Goal: Task Accomplishment & Management: Use online tool/utility

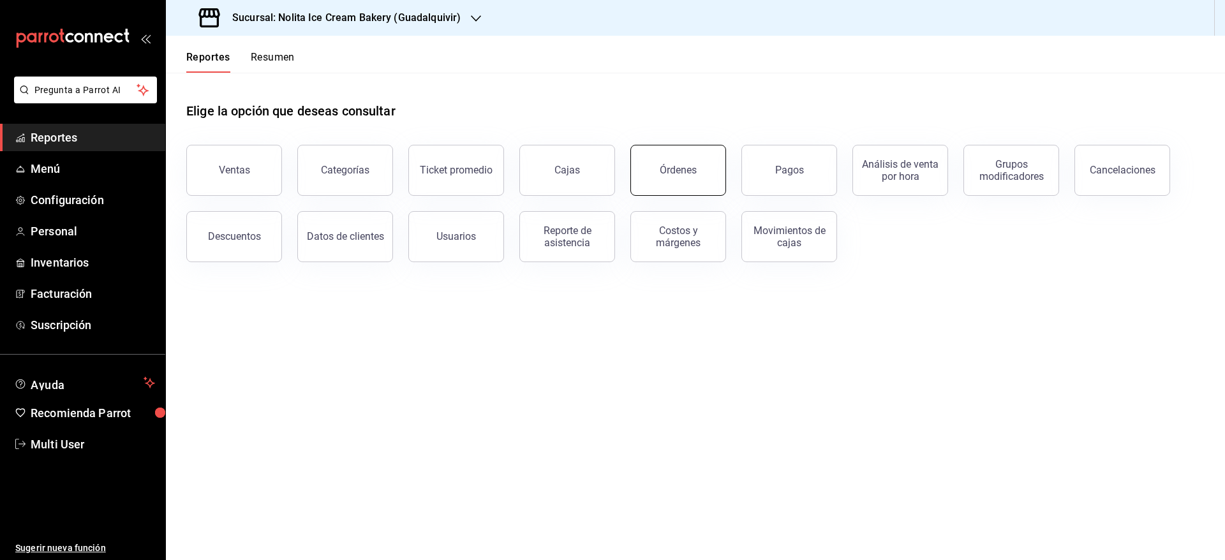
click at [687, 164] on div "Órdenes" at bounding box center [678, 170] width 37 height 12
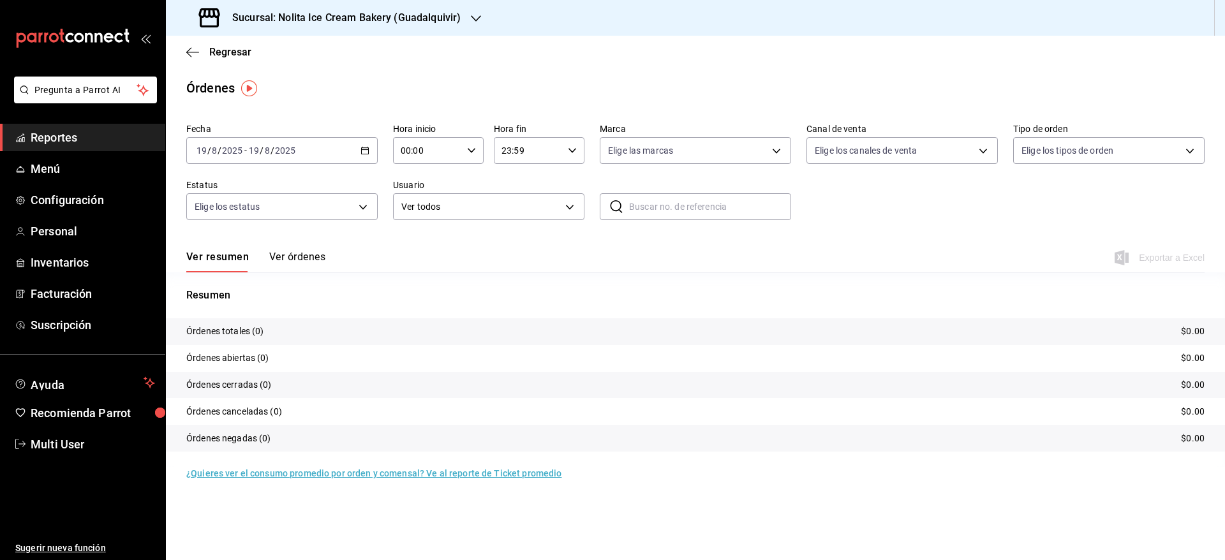
click at [359, 11] on h3 "Sucursal: Nolita Ice Cream Bakery (Guadalquivir)" at bounding box center [341, 17] width 239 height 15
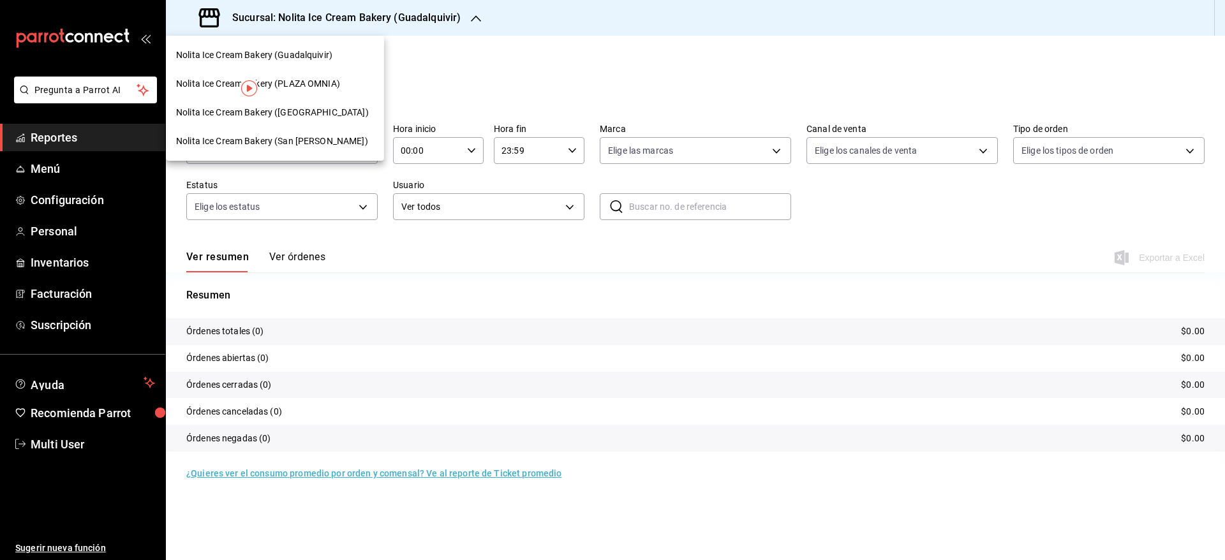
click at [327, 107] on span "Nolita Ice Cream Bakery ([GEOGRAPHIC_DATA])" at bounding box center [272, 112] width 193 height 13
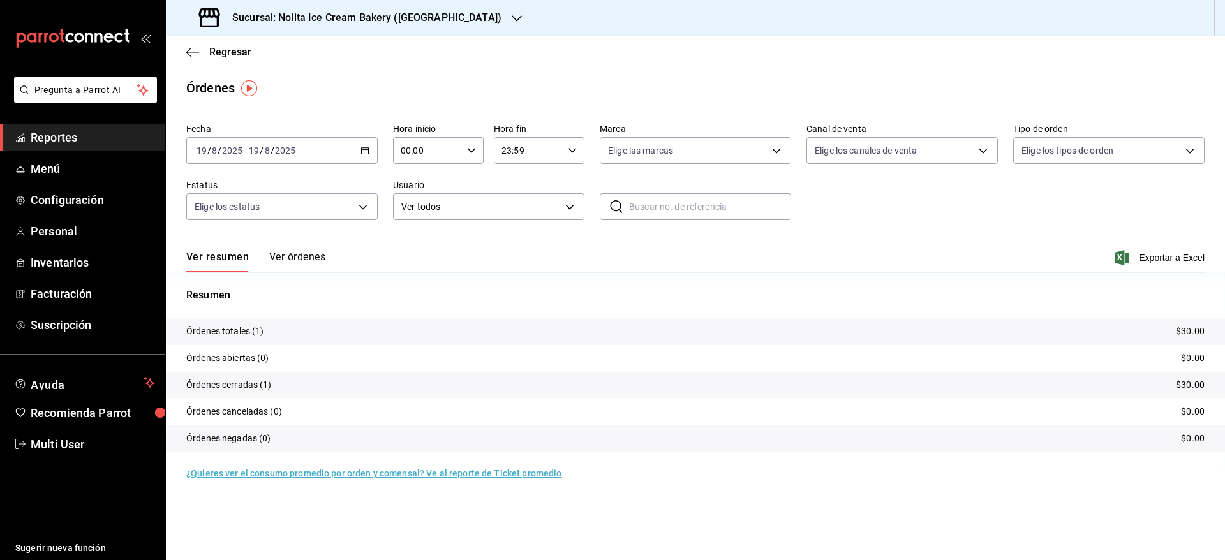
click at [307, 256] on button "Ver órdenes" at bounding box center [297, 262] width 56 height 22
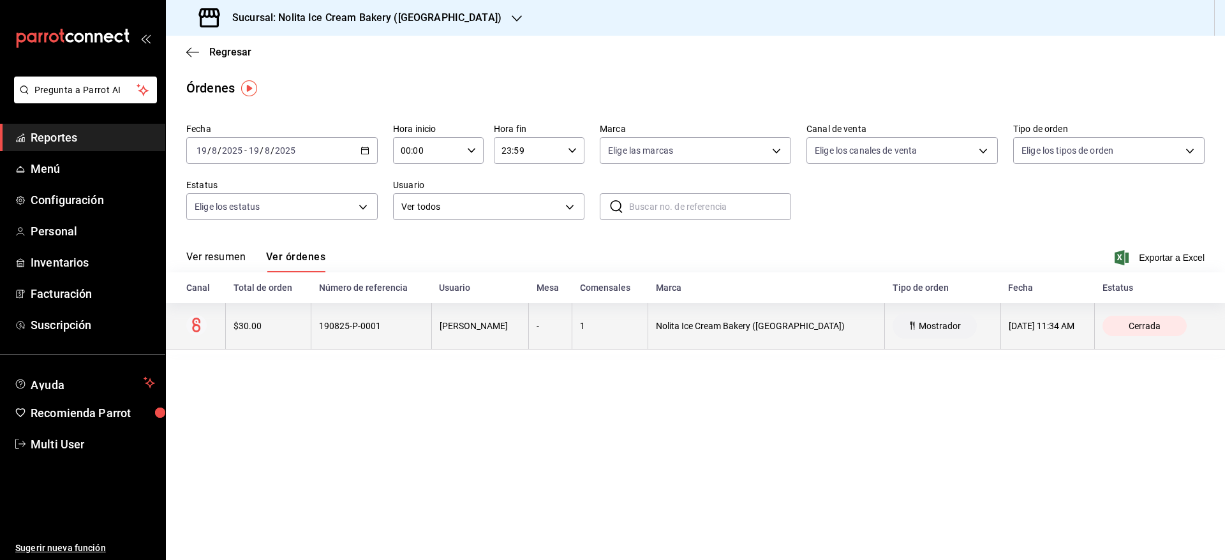
click at [324, 322] on div "190825-P-0001" at bounding box center [371, 326] width 104 height 10
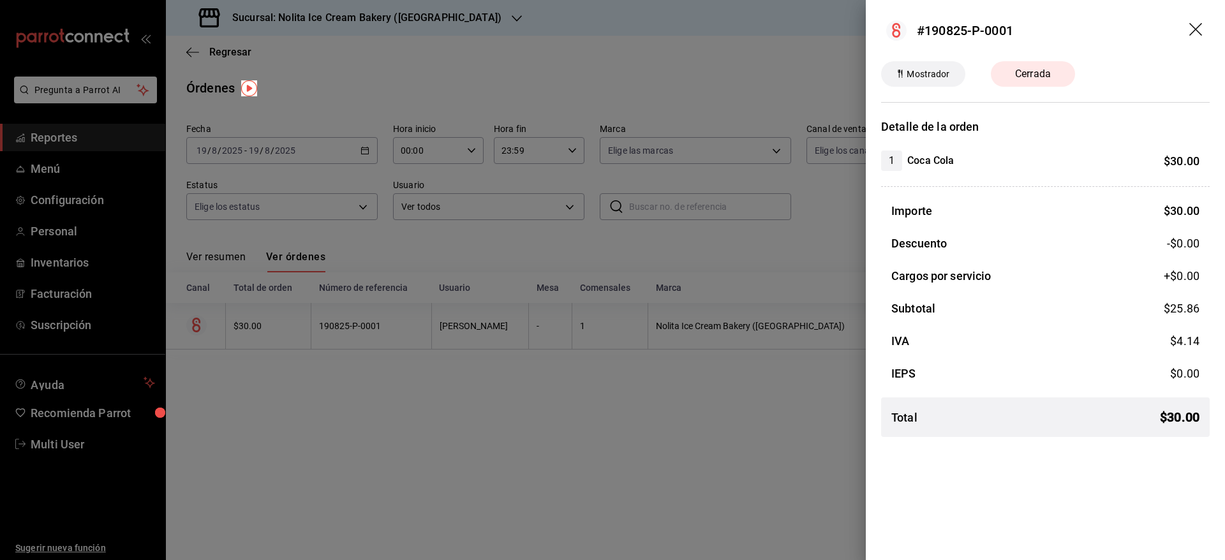
click at [398, 471] on div at bounding box center [612, 280] width 1225 height 560
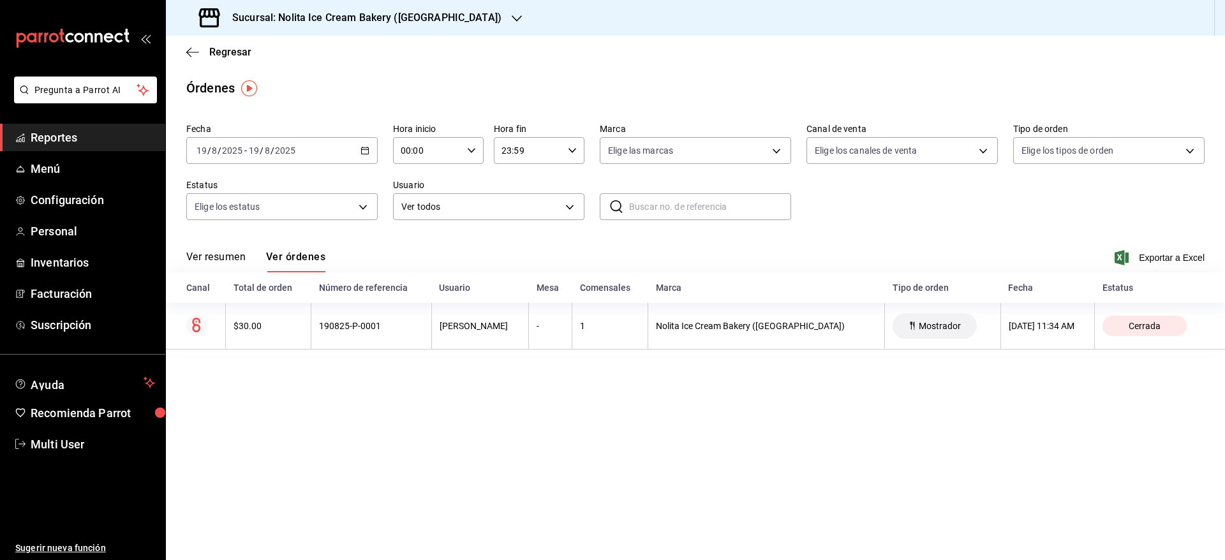
click at [440, 18] on h3 "Sucursal: Nolita Ice Cream Bakery ([GEOGRAPHIC_DATA])" at bounding box center [361, 17] width 279 height 15
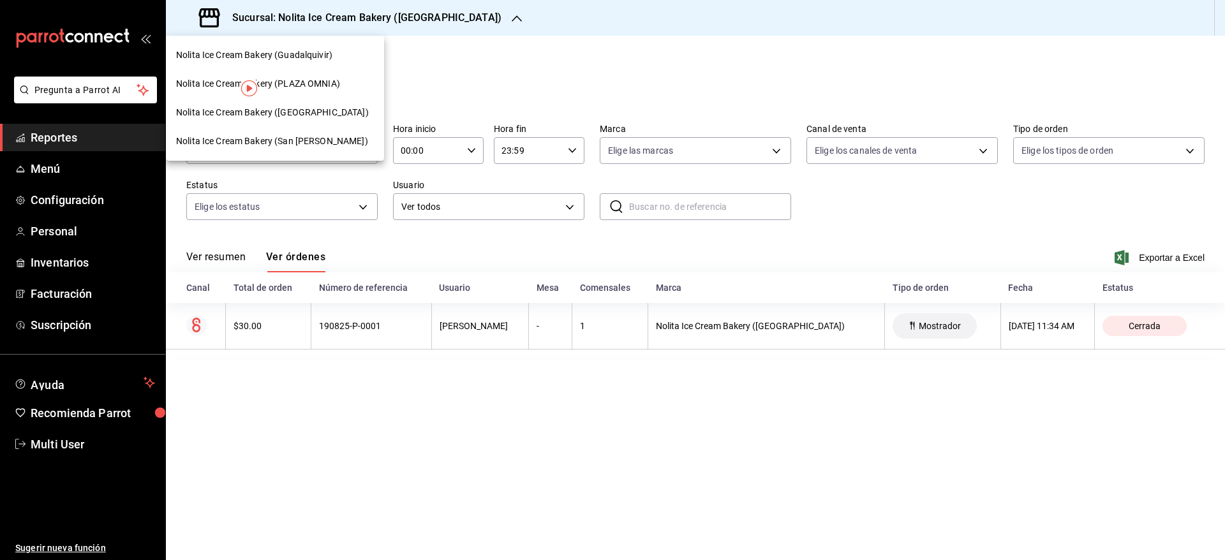
click at [338, 140] on span "Nolita Ice Cream Bakery (San [PERSON_NAME])" at bounding box center [272, 141] width 192 height 13
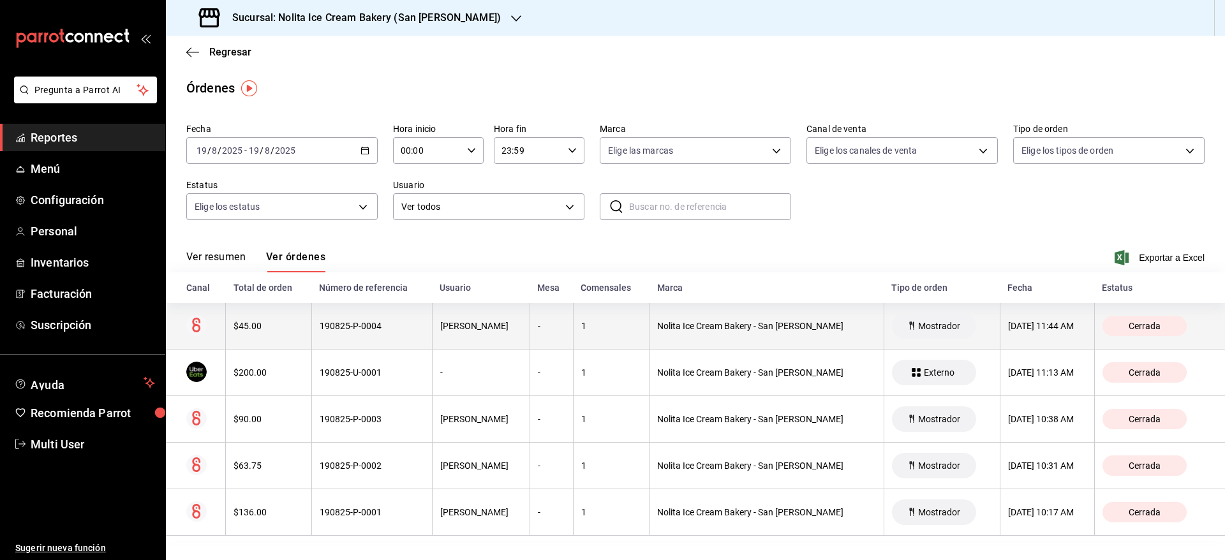
click at [382, 323] on div "190825-P-0004" at bounding box center [372, 326] width 105 height 10
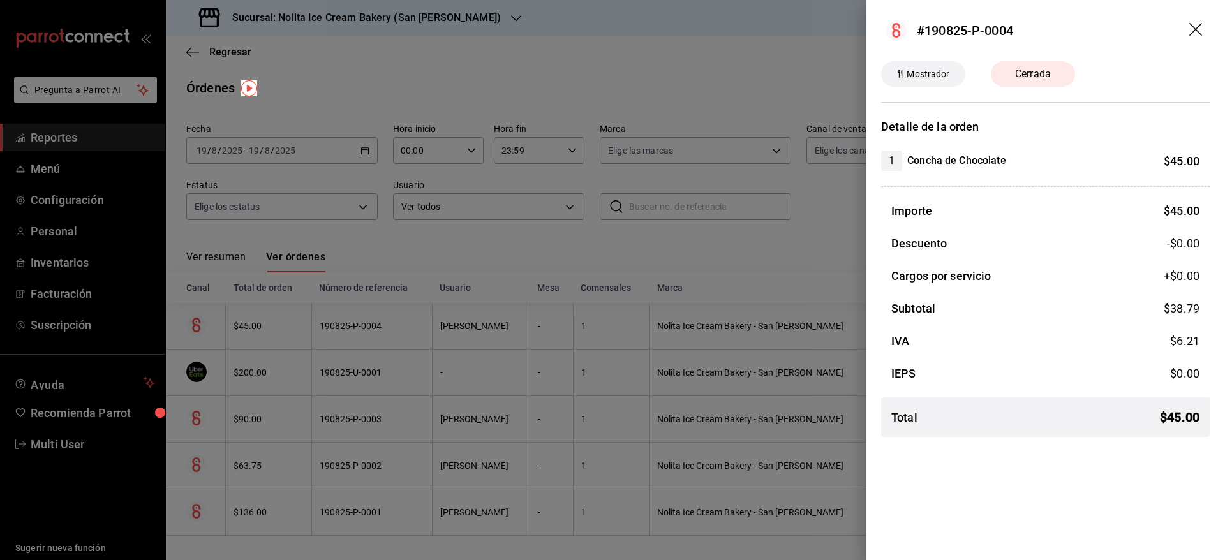
click at [571, 264] on div at bounding box center [612, 280] width 1225 height 560
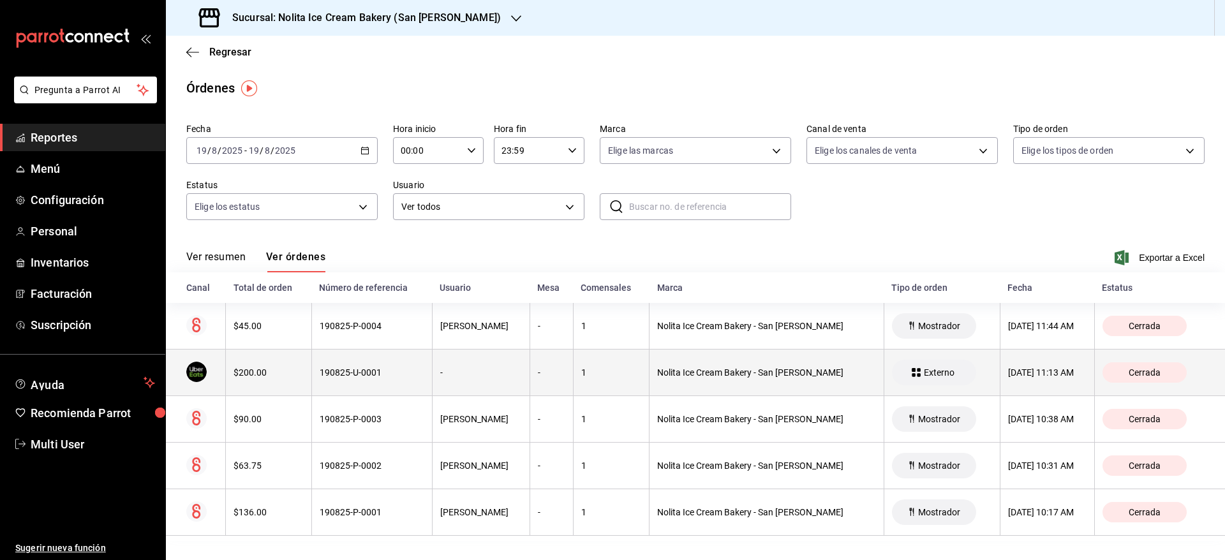
click at [538, 375] on div "-" at bounding box center [551, 373] width 27 height 10
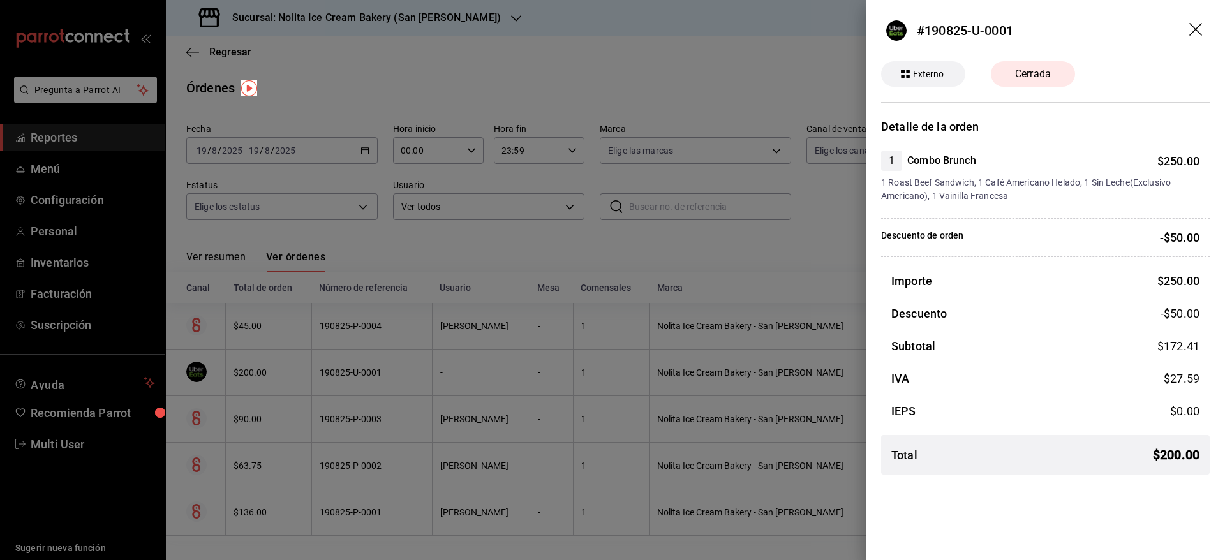
click at [550, 421] on div at bounding box center [612, 280] width 1225 height 560
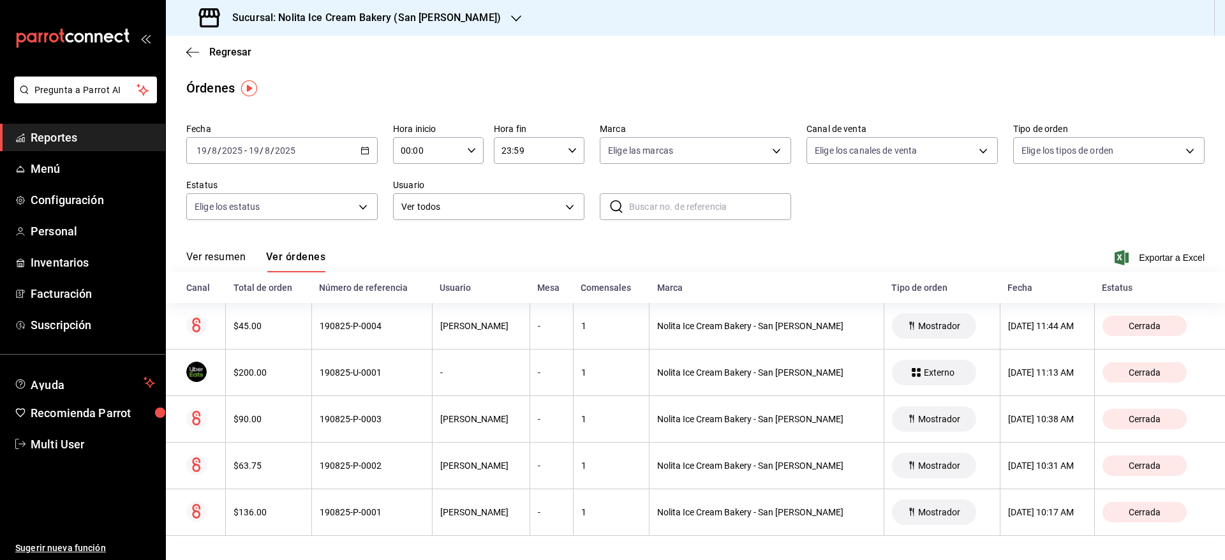
click at [550, 421] on div "-" at bounding box center [551, 419] width 27 height 10
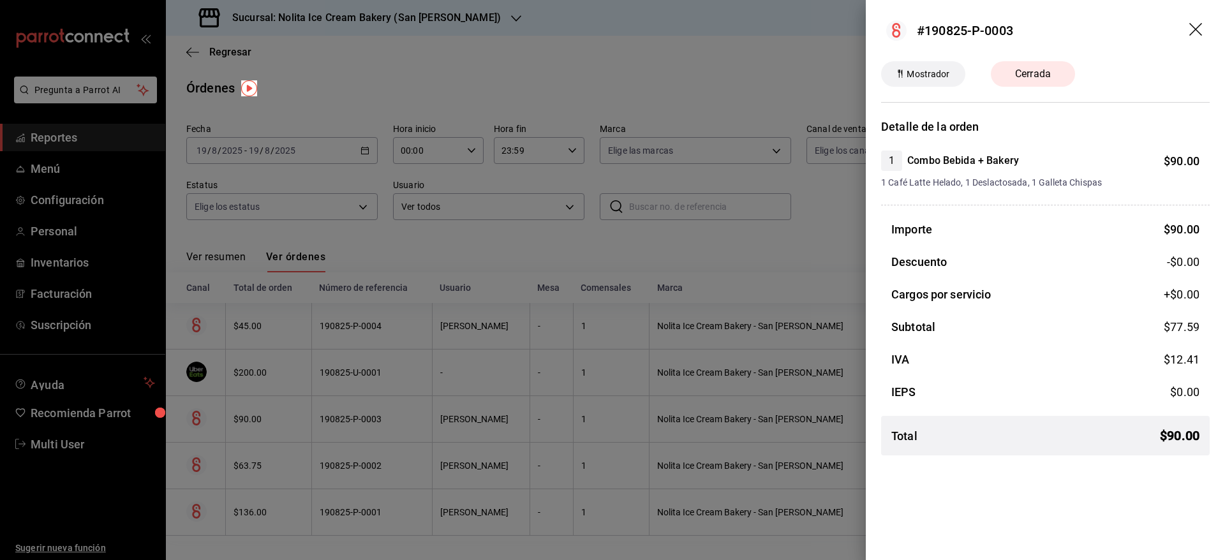
click at [550, 421] on div at bounding box center [612, 280] width 1225 height 560
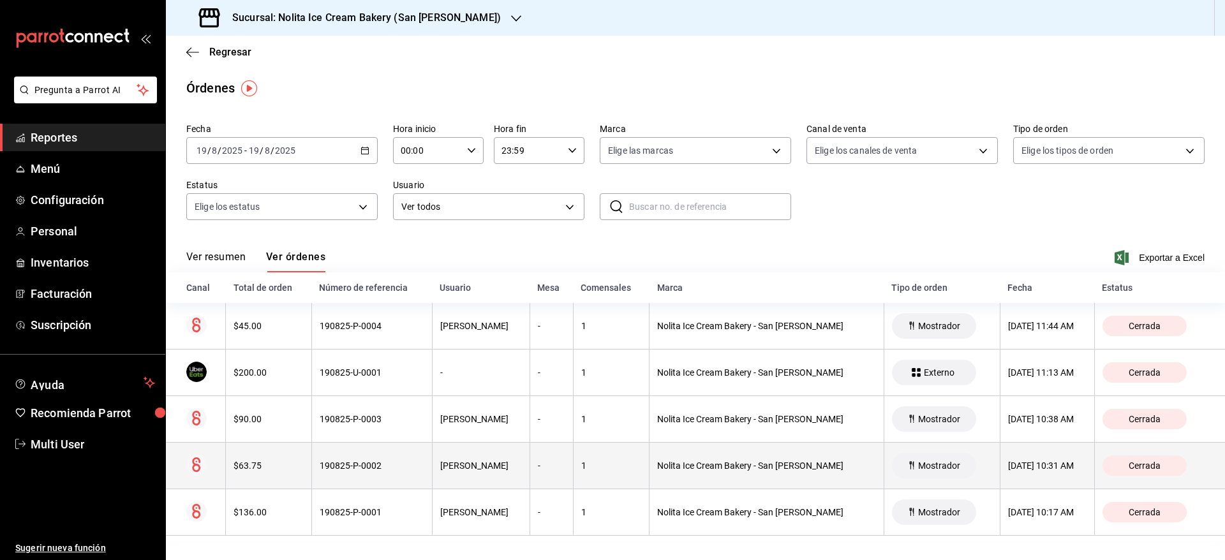
click at [548, 473] on th "-" at bounding box center [551, 466] width 43 height 47
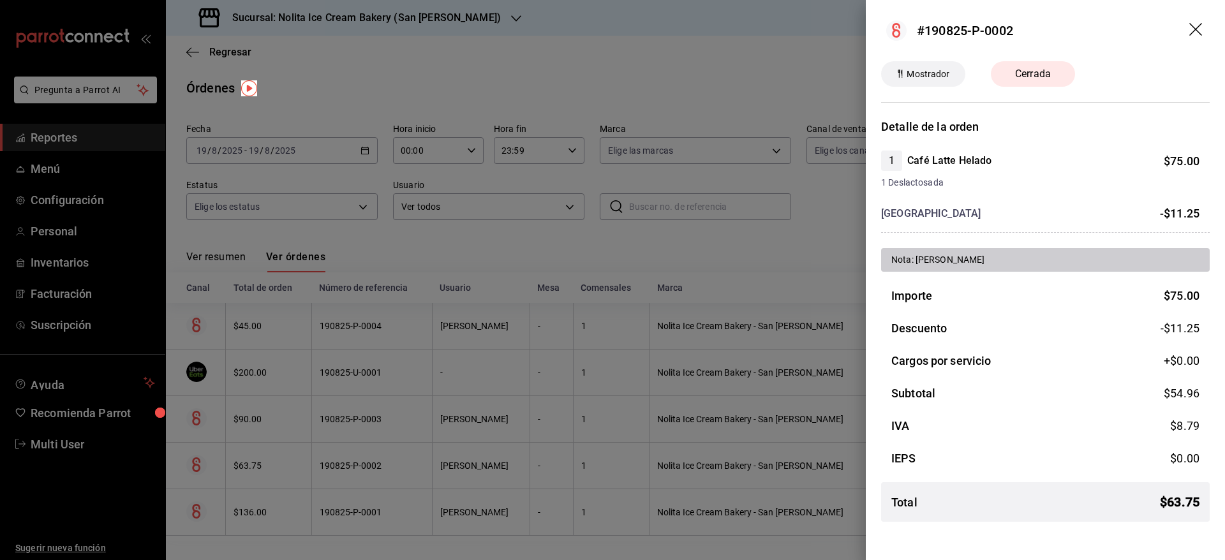
click at [548, 473] on div at bounding box center [612, 280] width 1225 height 560
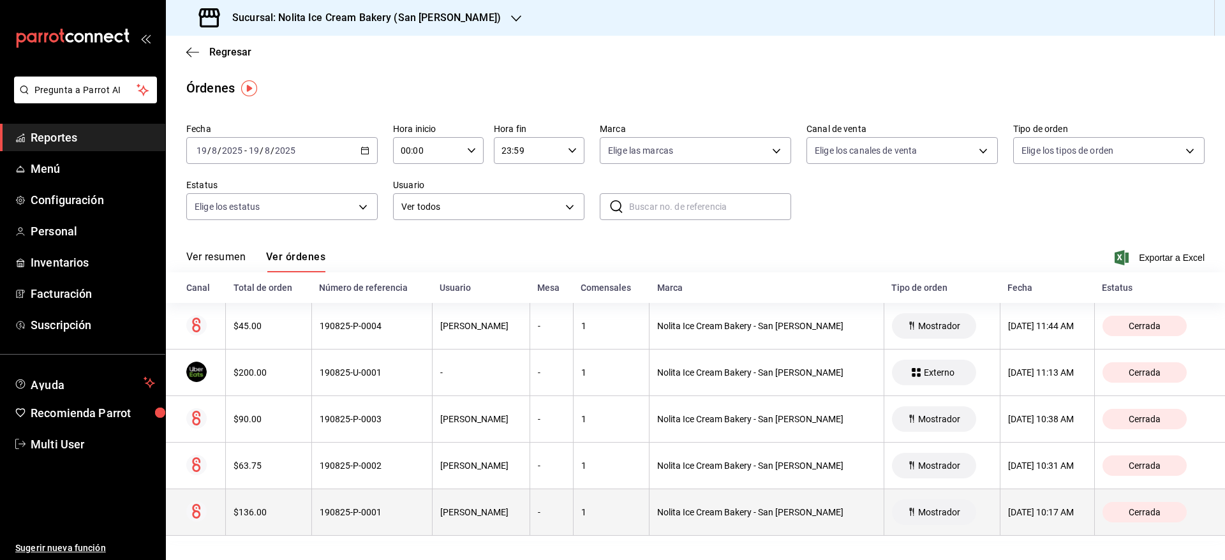
click at [550, 516] on div "-" at bounding box center [551, 512] width 27 height 10
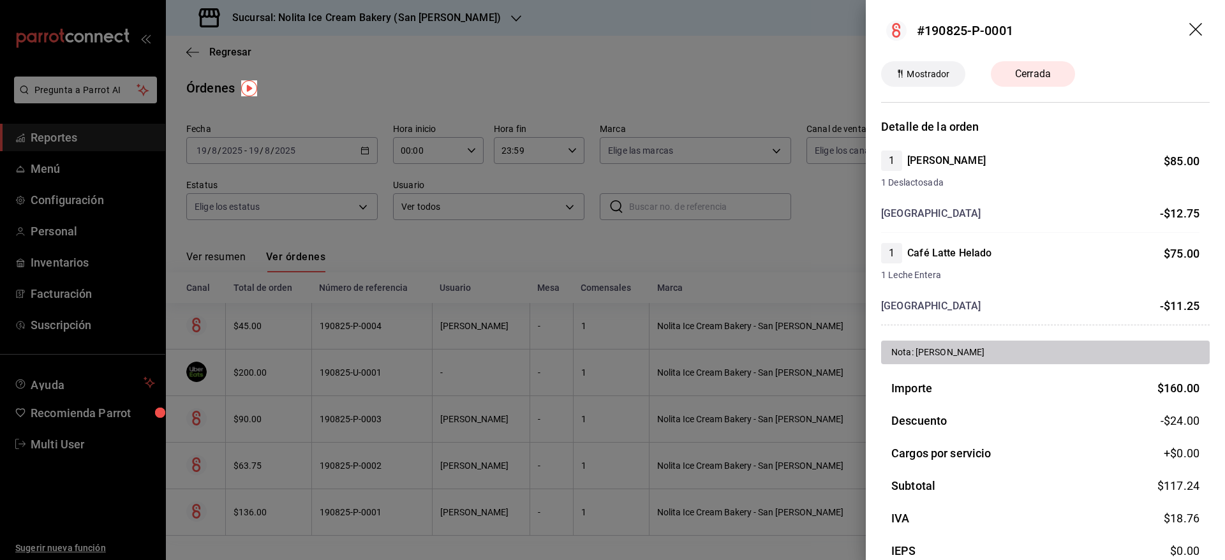
click at [550, 516] on div at bounding box center [612, 280] width 1225 height 560
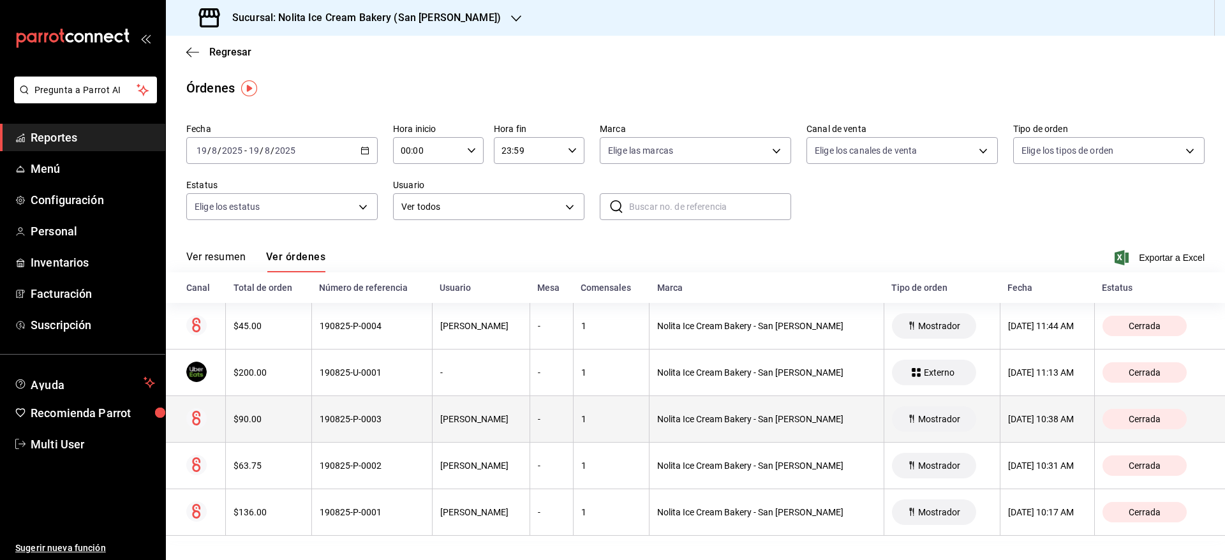
click at [530, 429] on th "-" at bounding box center [551, 419] width 43 height 47
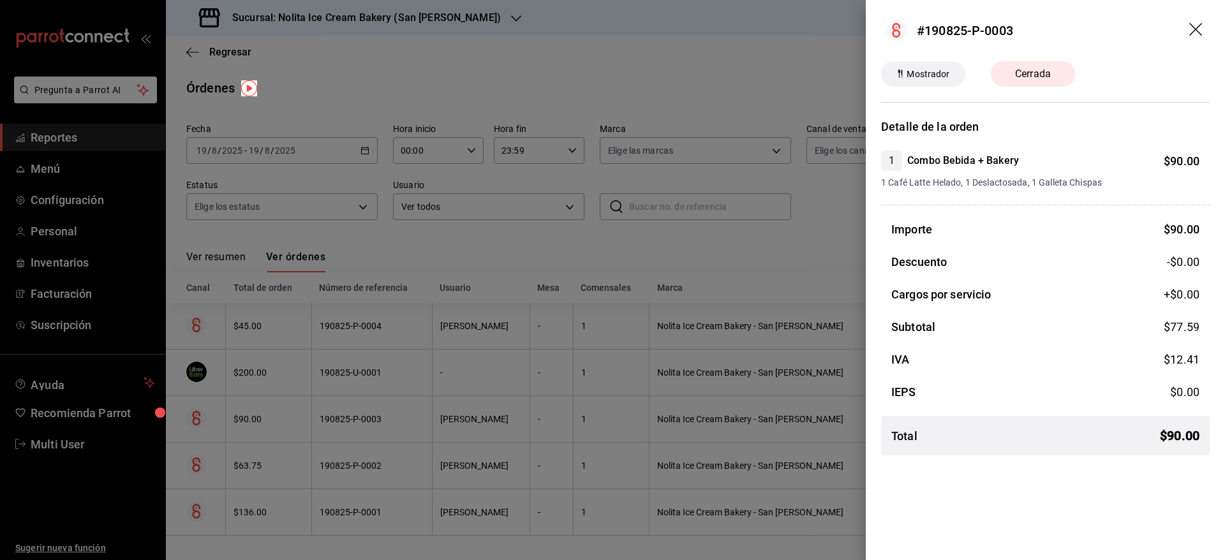
click at [530, 429] on div at bounding box center [612, 280] width 1225 height 560
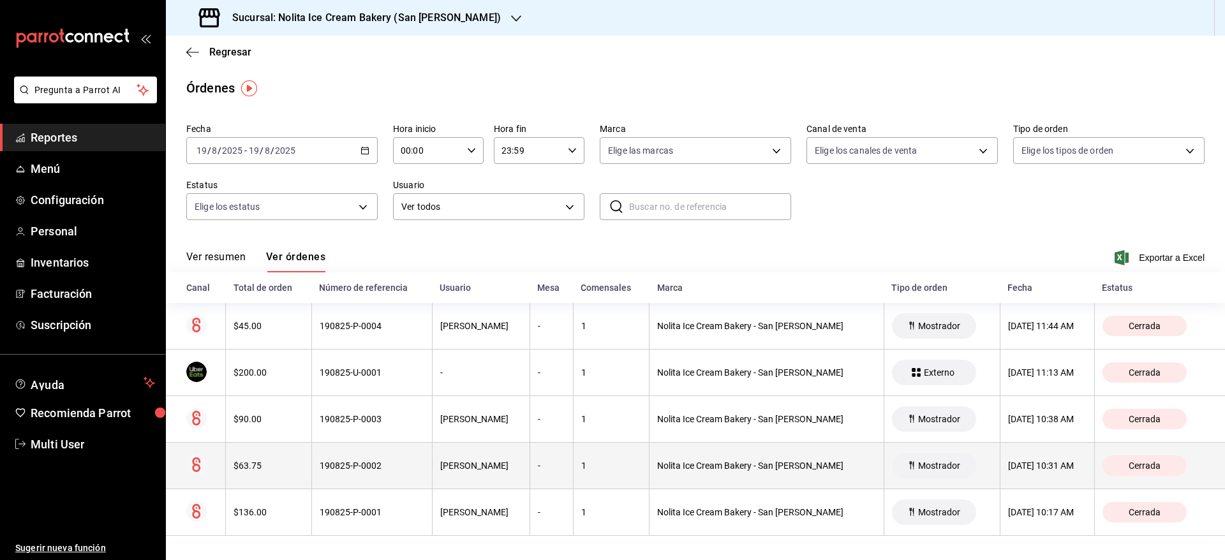
click at [530, 457] on th "-" at bounding box center [551, 466] width 43 height 47
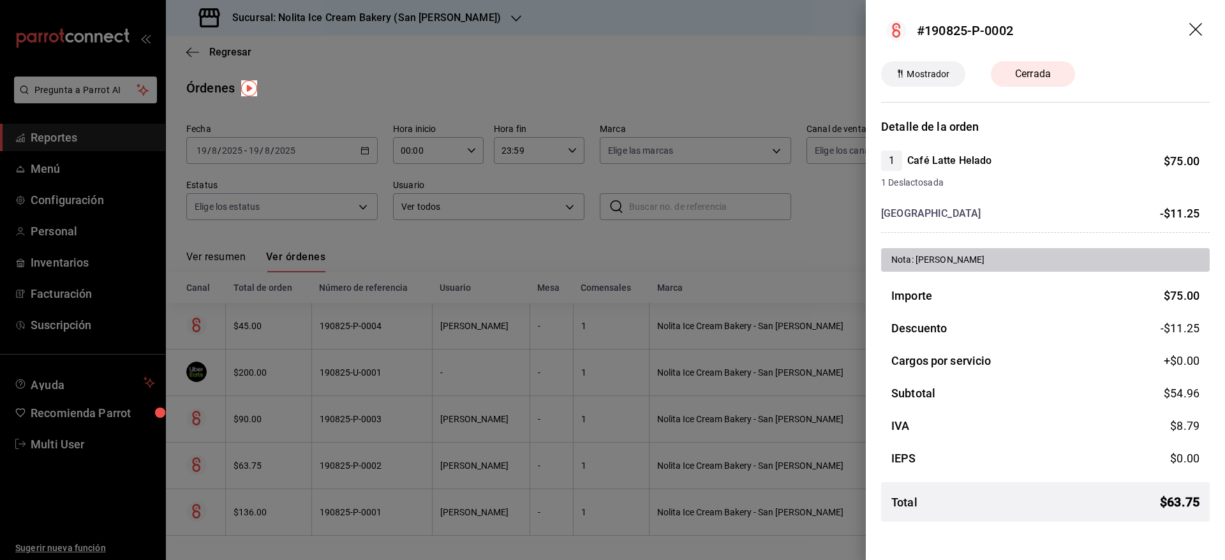
click at [530, 457] on div at bounding box center [612, 280] width 1225 height 560
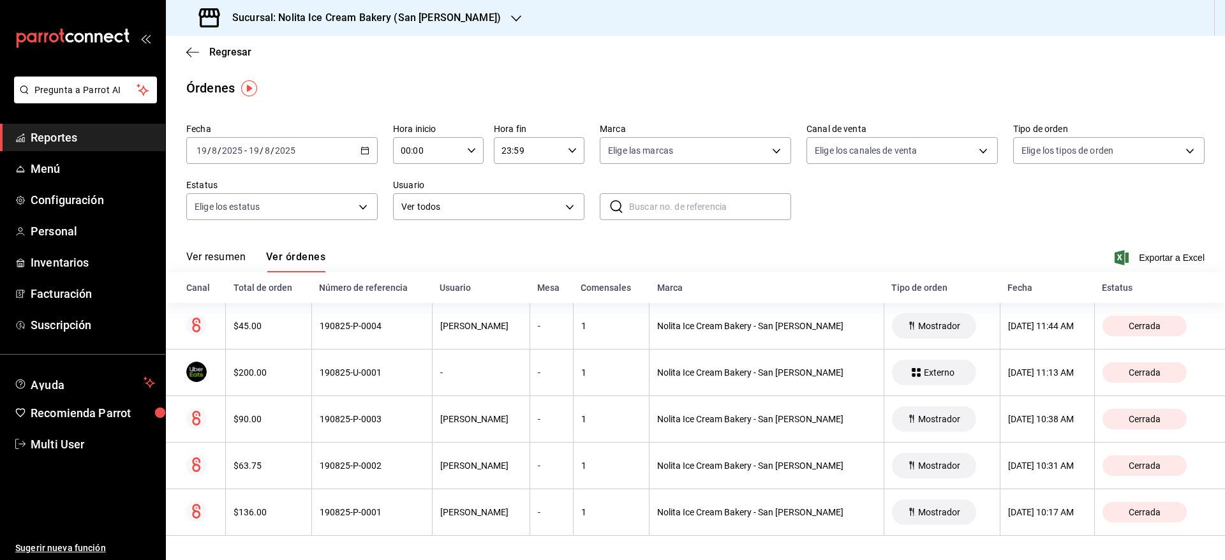
click at [450, 19] on h3 "Sucursal: Nolita Ice Cream Bakery (San [PERSON_NAME])" at bounding box center [361, 17] width 279 height 15
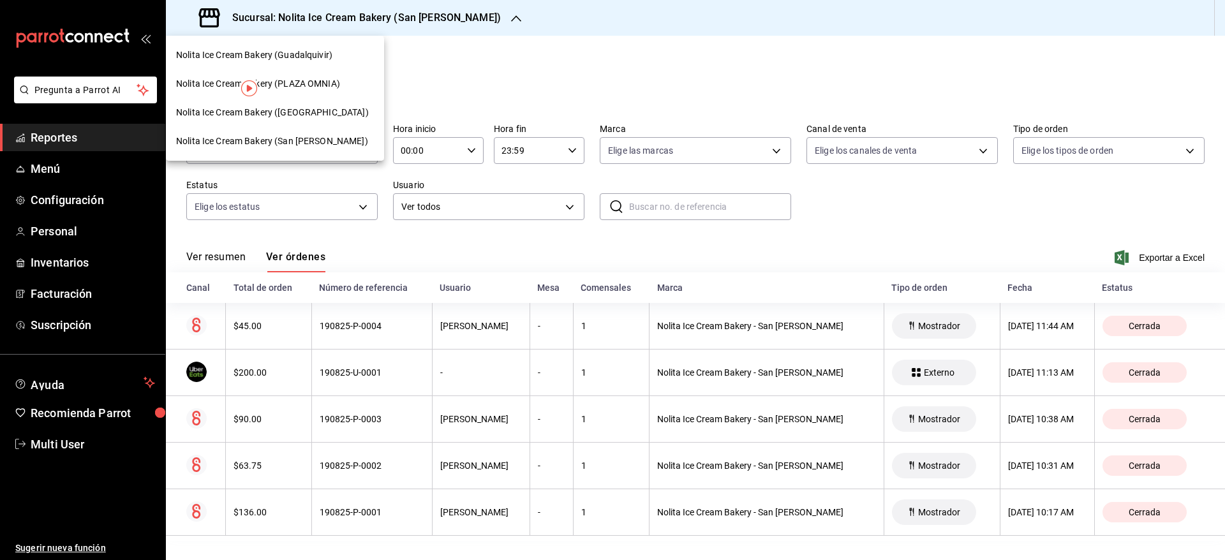
click at [337, 117] on span "Nolita Ice Cream Bakery ([GEOGRAPHIC_DATA])" at bounding box center [272, 112] width 193 height 13
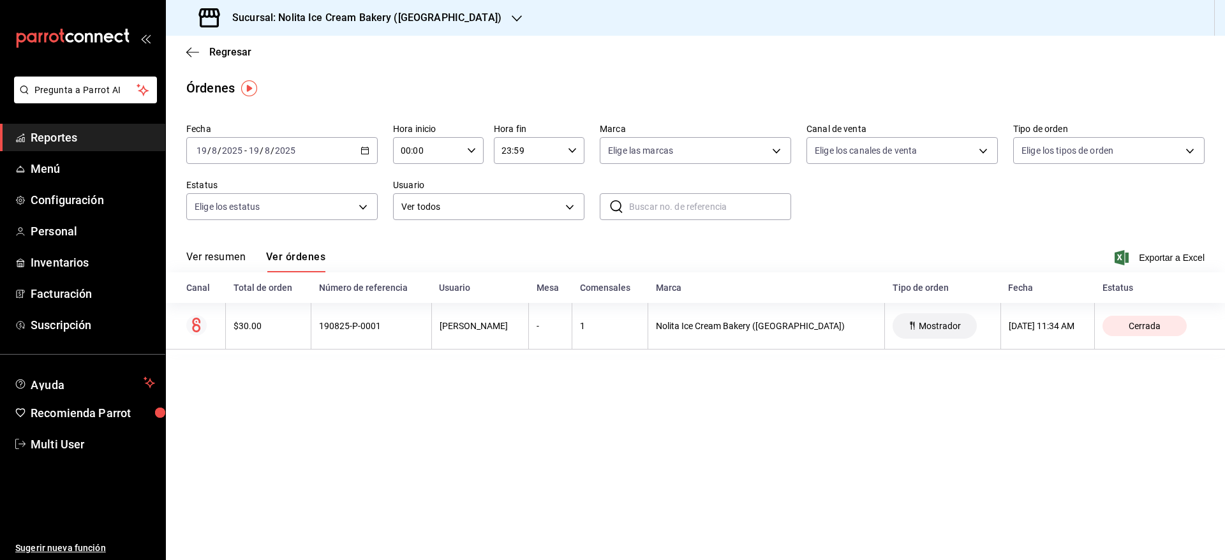
click at [353, 26] on div "Sucursal: Nolita Ice Cream Bakery ([GEOGRAPHIC_DATA])" at bounding box center [351, 18] width 351 height 36
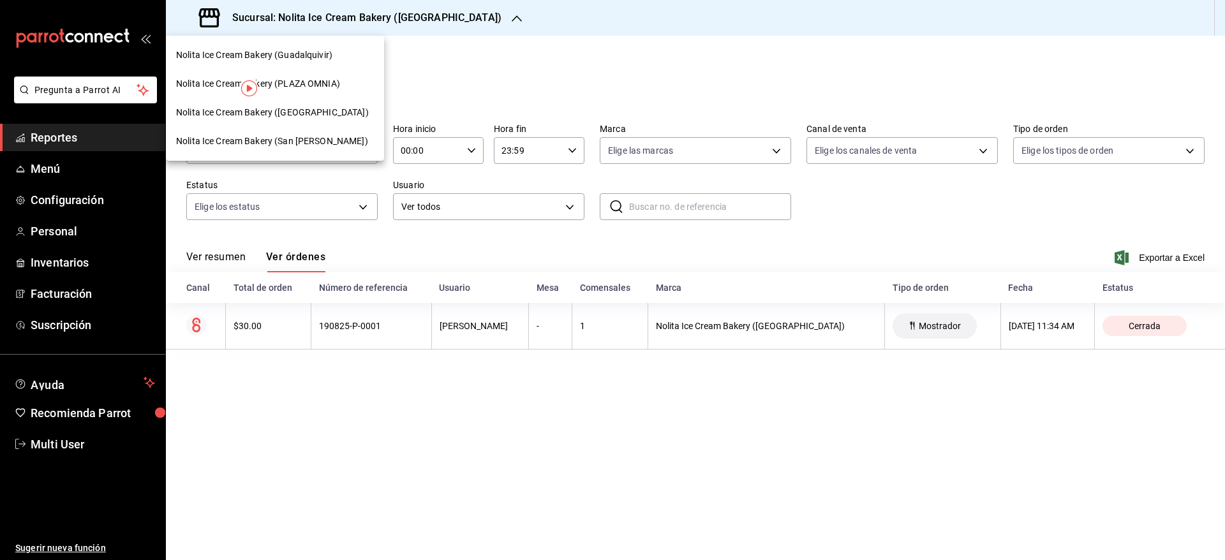
click at [326, 60] on span "Nolita Ice Cream Bakery (Guadalquivir)" at bounding box center [254, 54] width 156 height 13
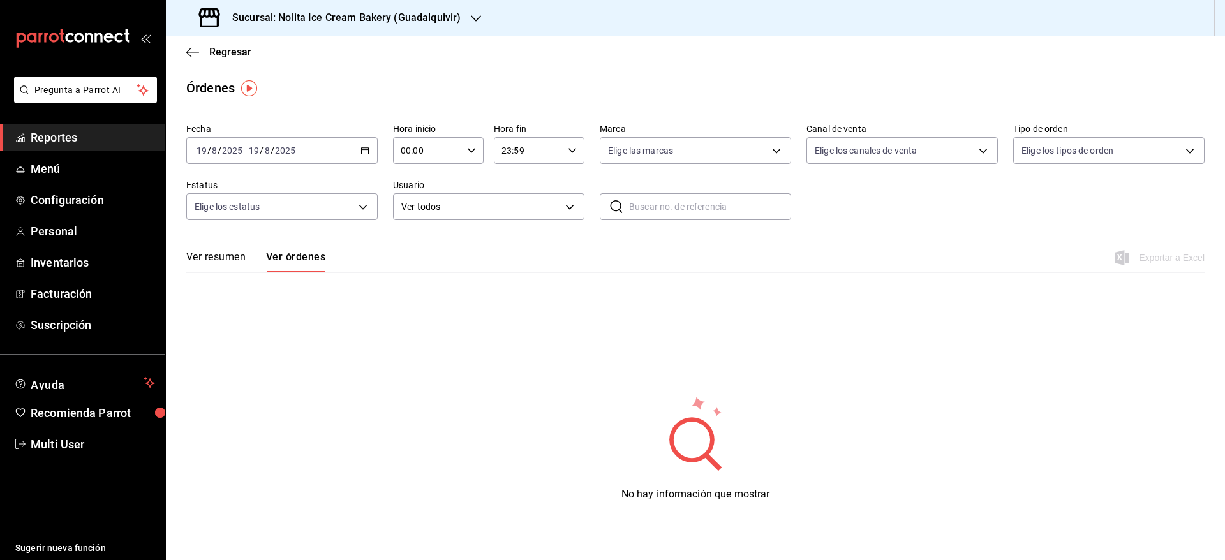
click at [359, 20] on h3 "Sucursal: Nolita Ice Cream Bakery (Guadalquivir)" at bounding box center [341, 17] width 239 height 15
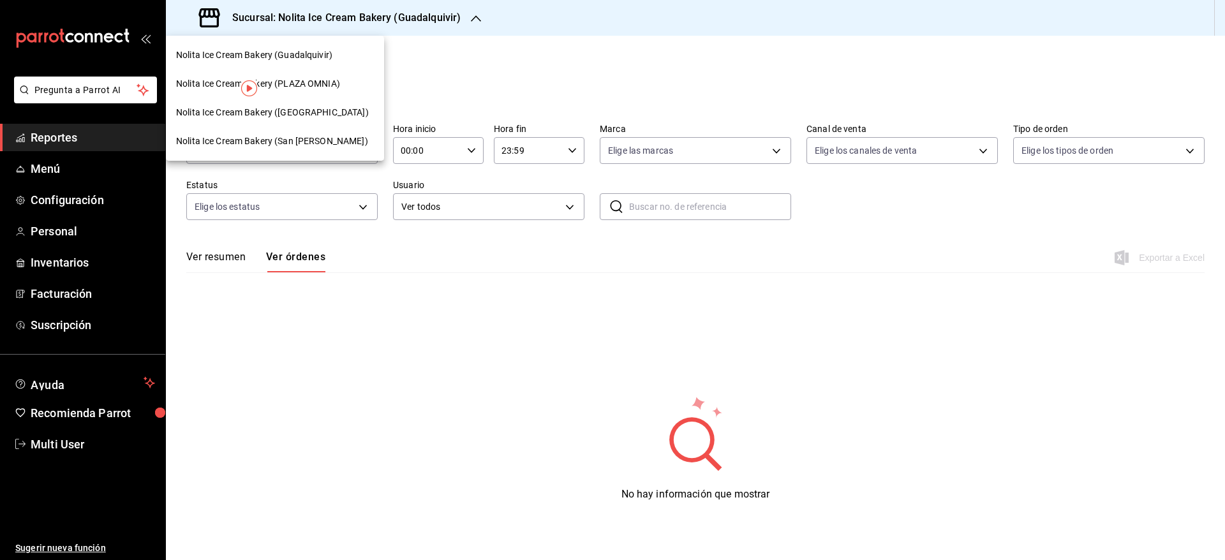
click at [503, 77] on div at bounding box center [612, 280] width 1225 height 560
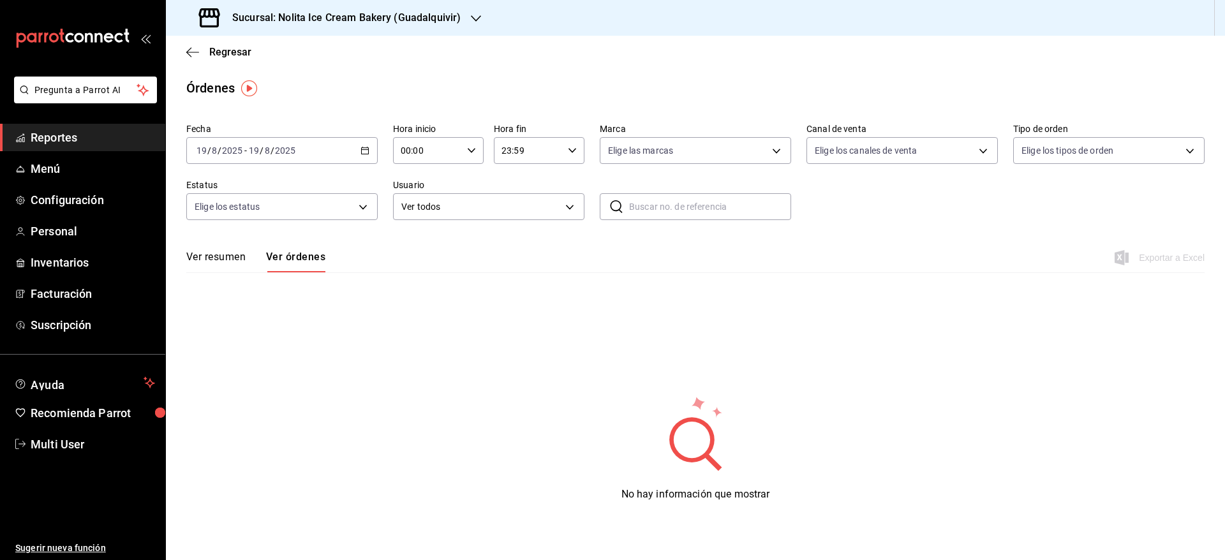
click at [53, 138] on span "Reportes" at bounding box center [93, 137] width 124 height 17
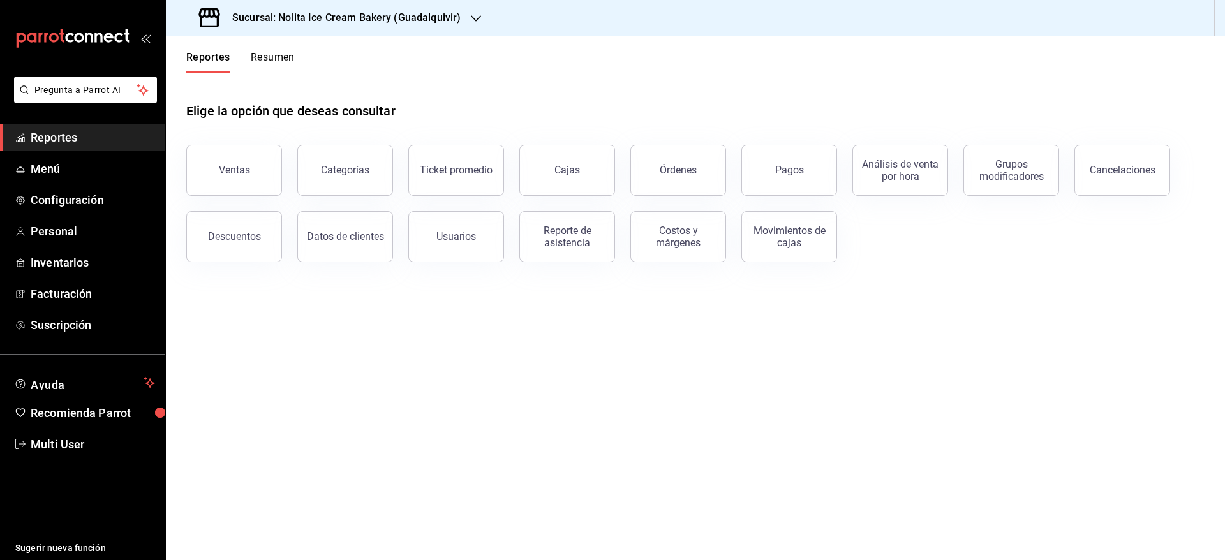
click at [277, 60] on button "Resumen" at bounding box center [273, 62] width 44 height 22
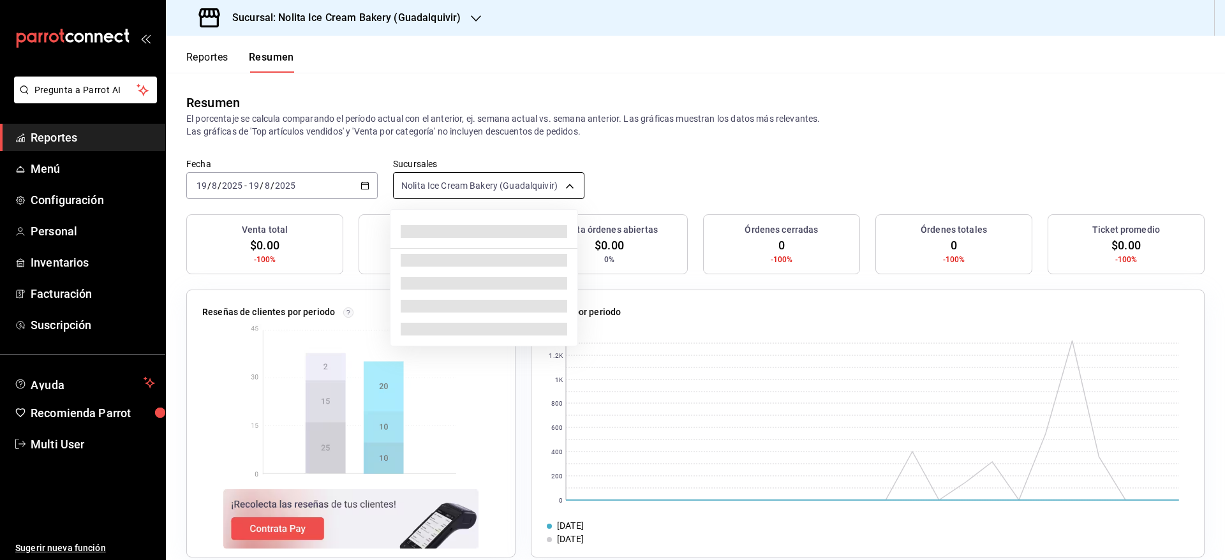
click at [528, 190] on body "Pregunta a Parrot AI Reportes Menú Configuración Personal Inventarios Facturaci…" at bounding box center [612, 280] width 1225 height 560
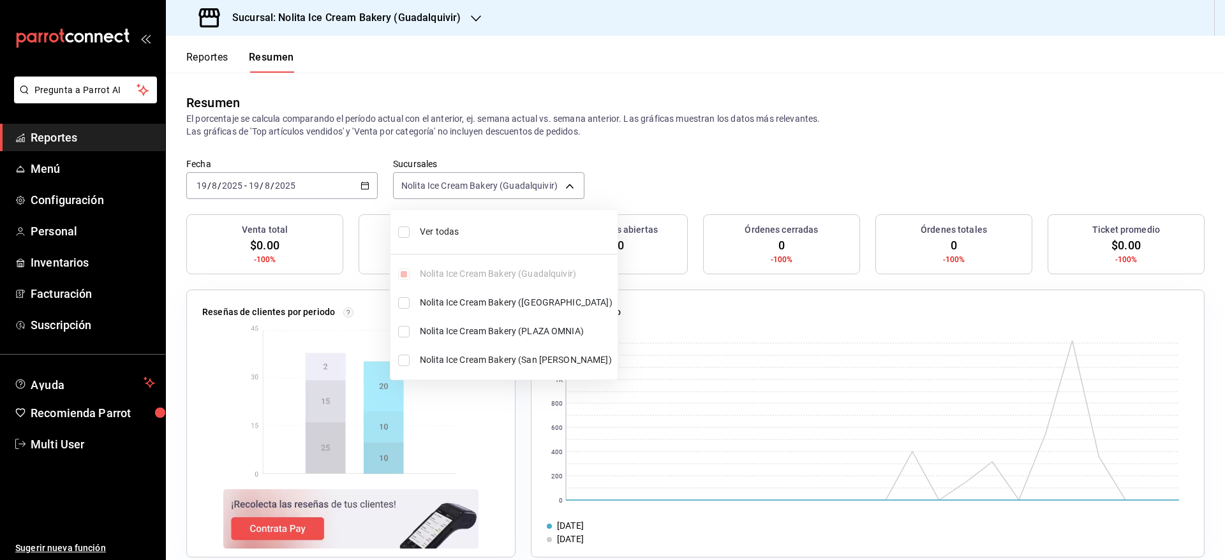
click at [452, 237] on span "Ver todas" at bounding box center [516, 231] width 193 height 13
type input "[object Object],[object Object],[object Object],[object Object]"
checkbox input "true"
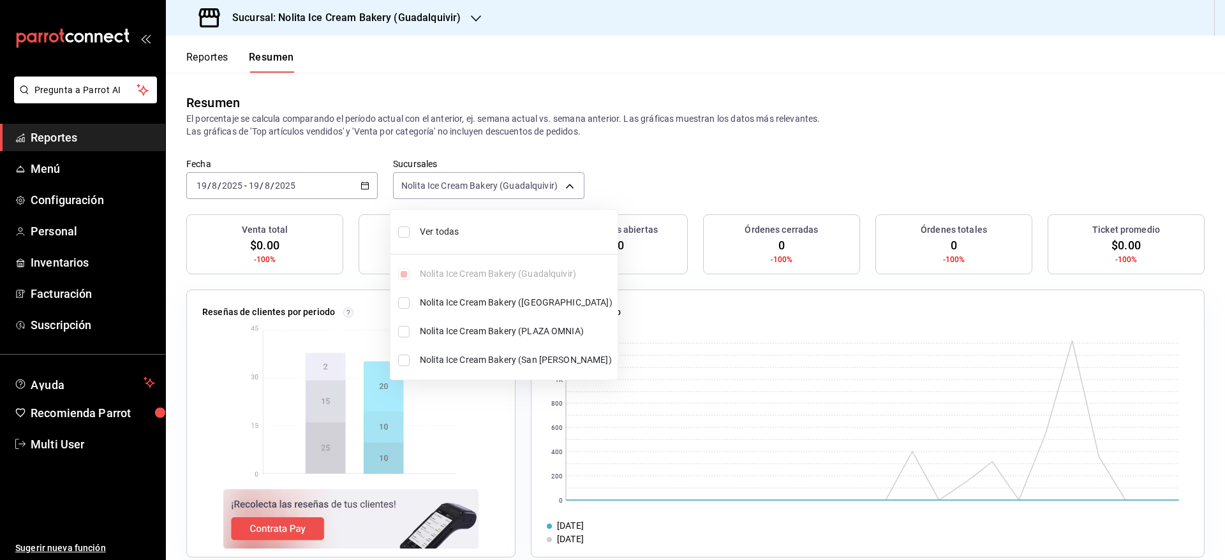
checkbox input "true"
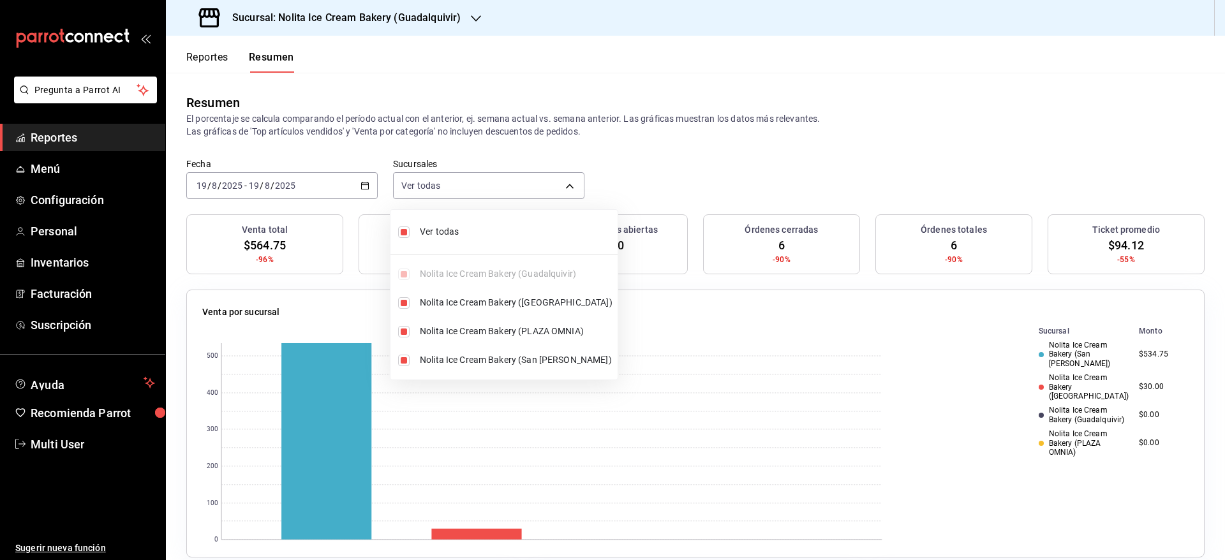
click at [718, 191] on div at bounding box center [612, 280] width 1225 height 560
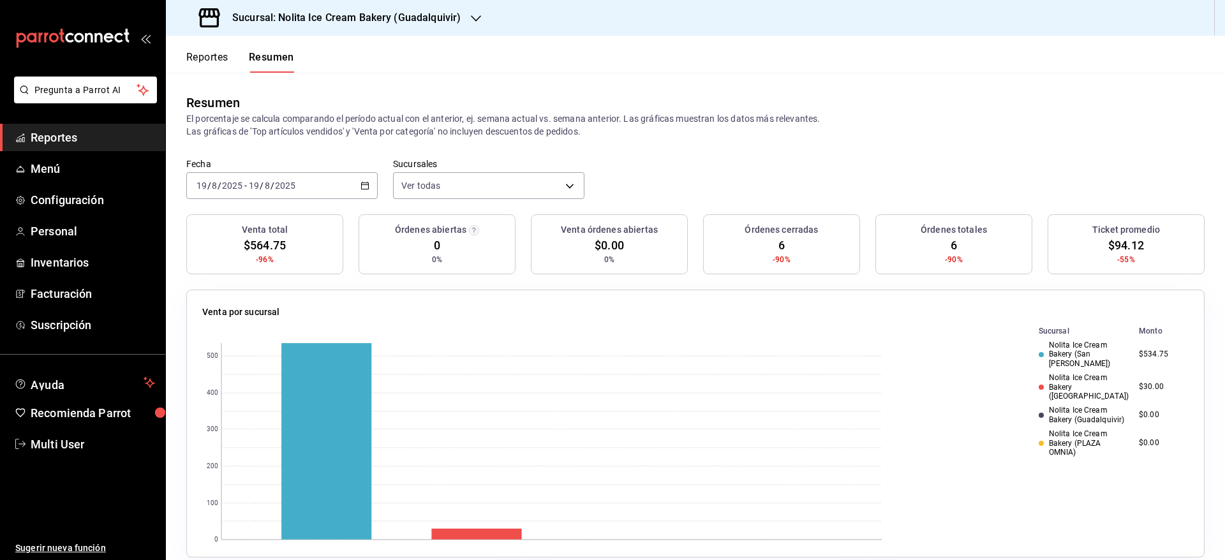
click at [216, 59] on button "Reportes" at bounding box center [207, 62] width 42 height 22
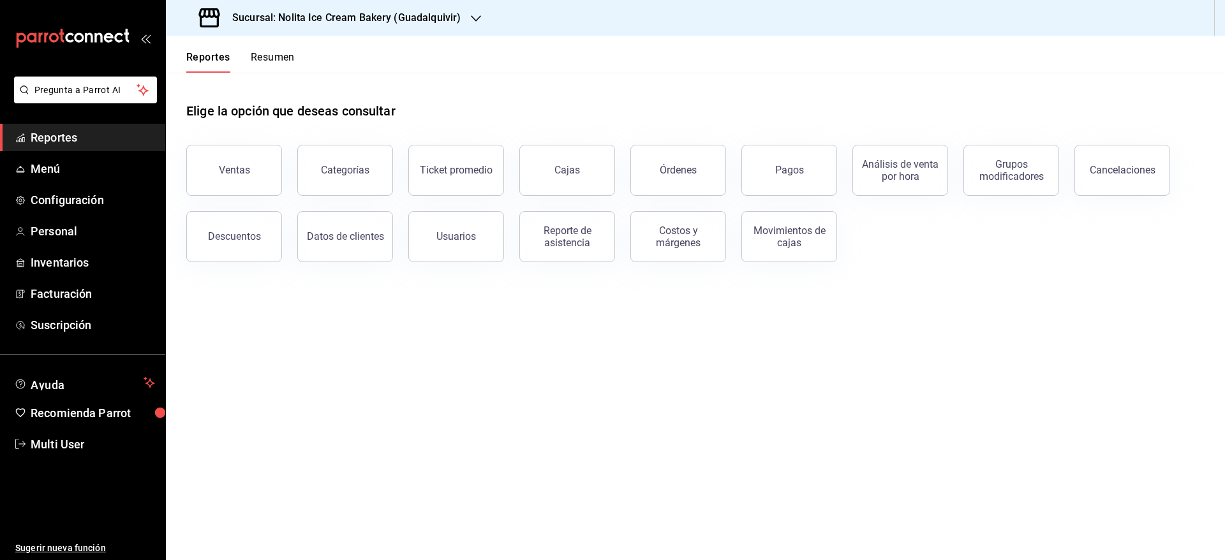
click at [278, 54] on button "Resumen" at bounding box center [273, 62] width 44 height 22
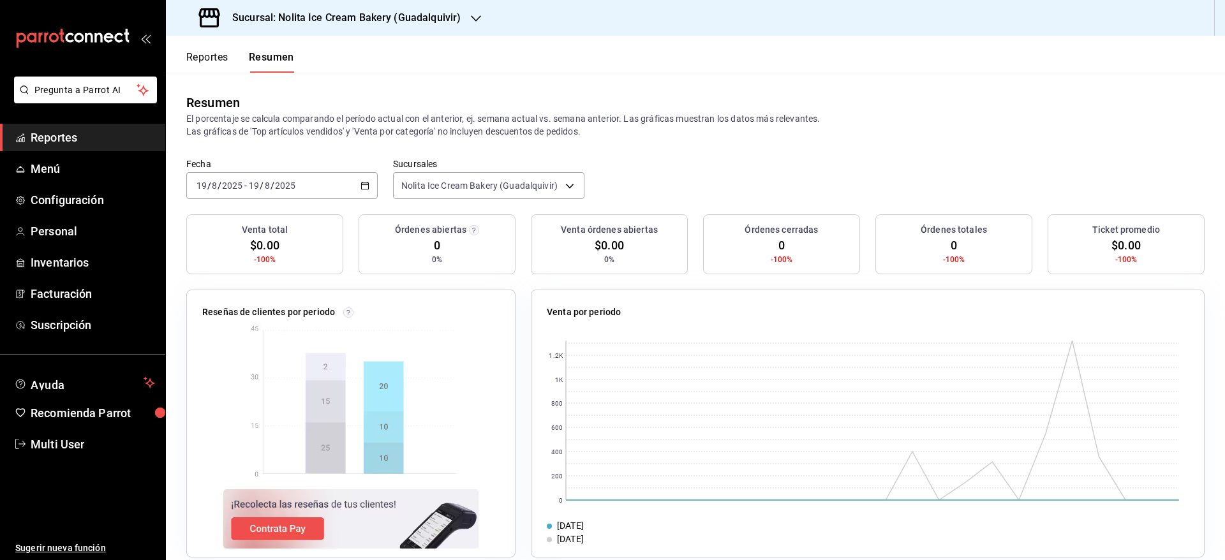
click at [198, 57] on button "Reportes" at bounding box center [207, 62] width 42 height 22
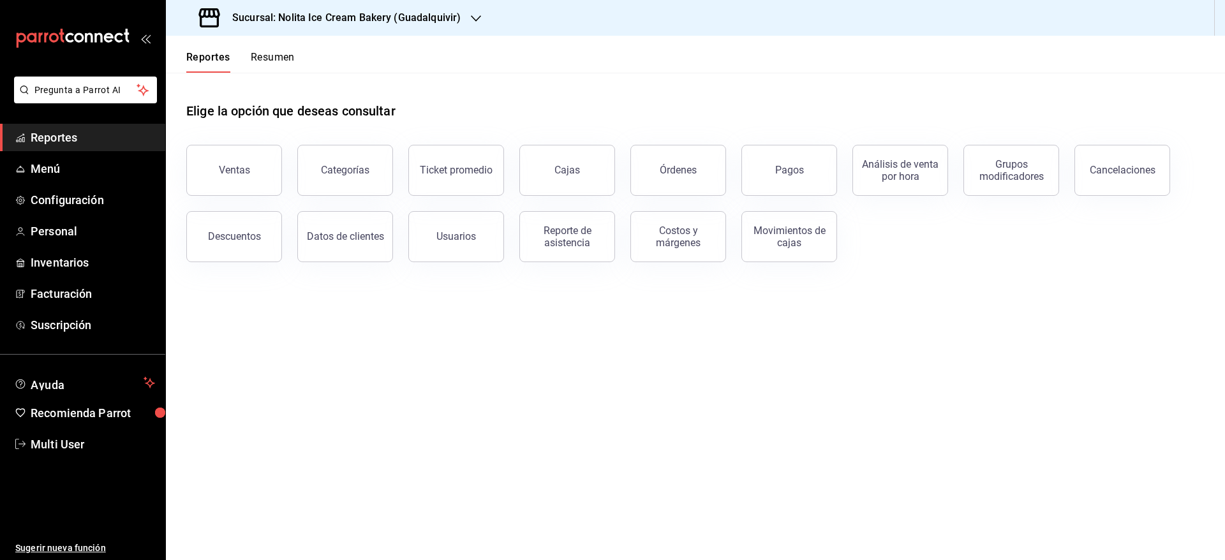
click at [277, 53] on button "Resumen" at bounding box center [273, 62] width 44 height 22
